Goal: Navigation & Orientation: Find specific page/section

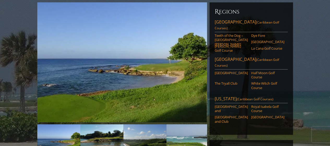
scroll to position [62, 0]
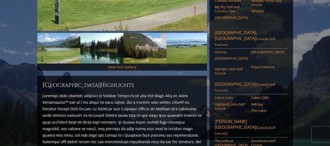
scroll to position [152, 0]
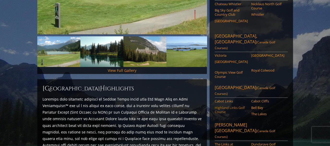
click at [235, 105] on link "Highland Links Golf Course" at bounding box center [231, 109] width 33 height 9
